Goal: Transaction & Acquisition: Book appointment/travel/reservation

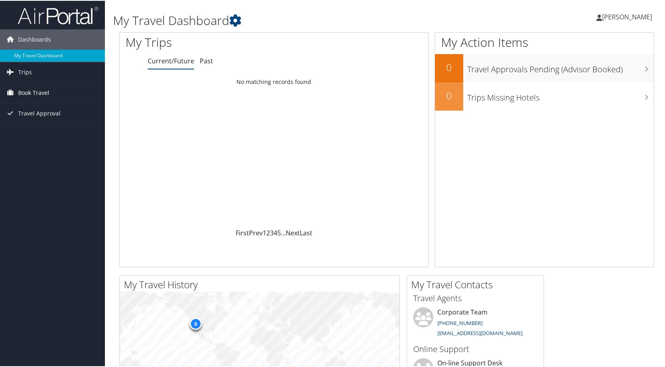
click at [39, 90] on span "Book Travel" at bounding box center [33, 92] width 31 height 20
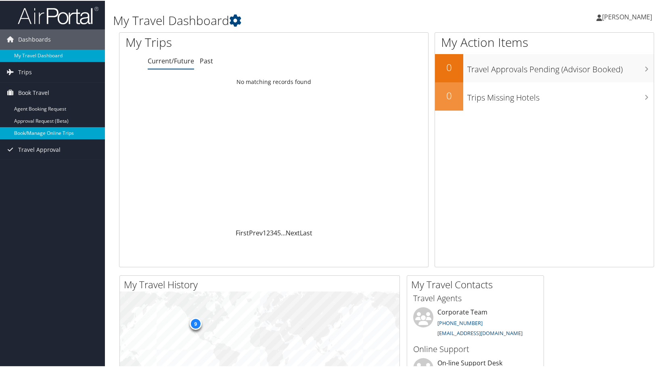
click at [34, 131] on link "Book/Manage Online Trips" at bounding box center [52, 132] width 105 height 12
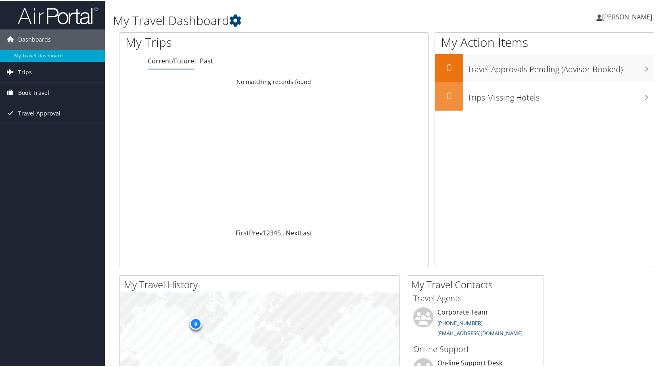
click at [36, 91] on span "Book Travel" at bounding box center [33, 92] width 31 height 20
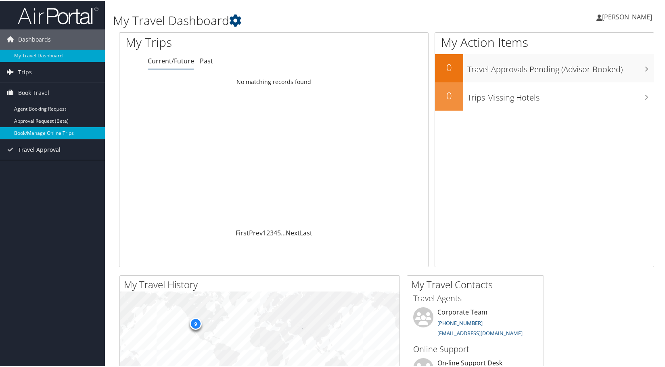
click at [55, 130] on link "Book/Manage Online Trips" at bounding box center [52, 132] width 105 height 12
